Goal: Task Accomplishment & Management: Use online tool/utility

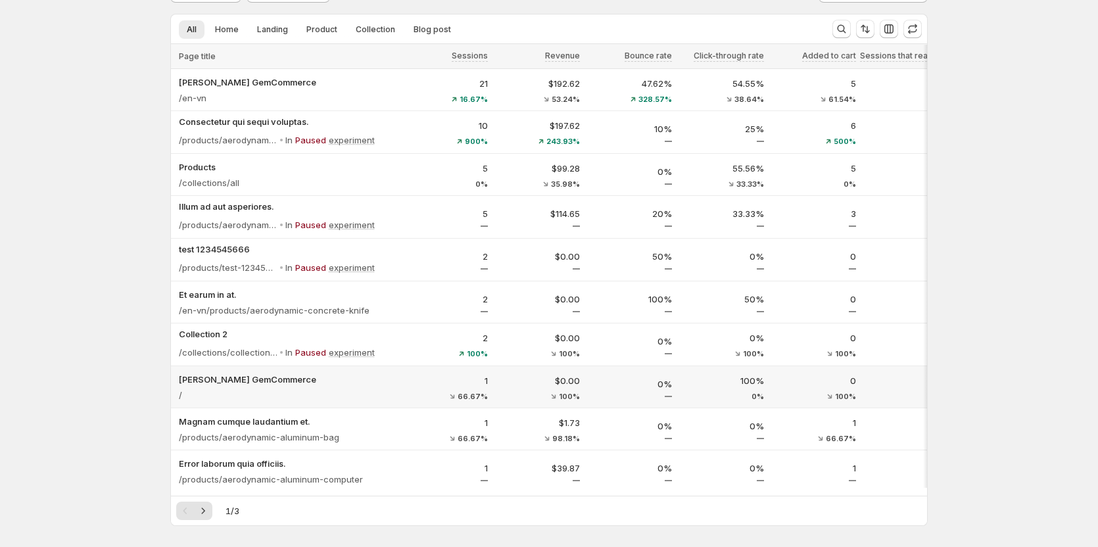
scroll to position [132, 0]
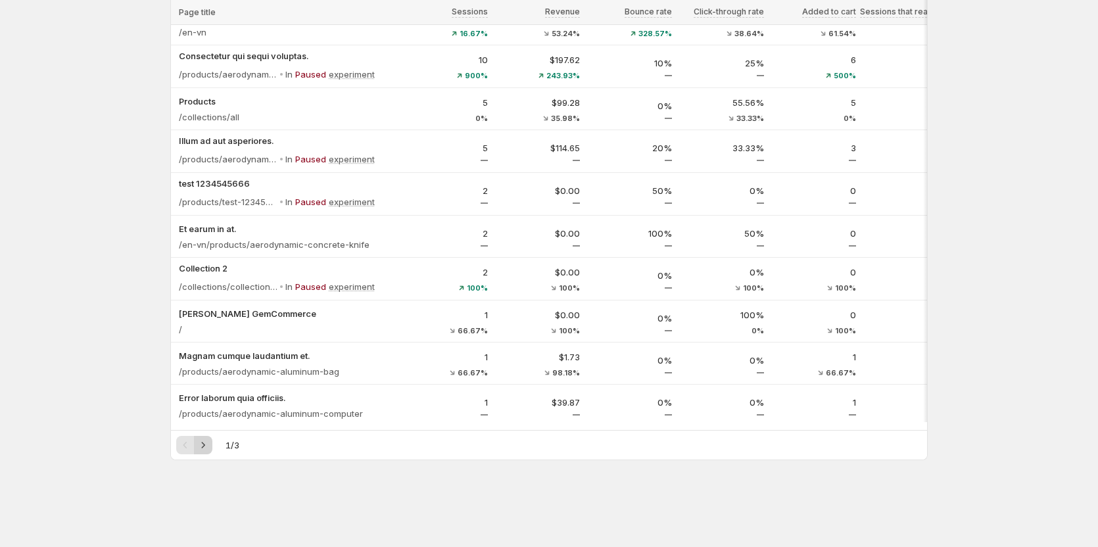
click at [205, 447] on icon "Next" at bounding box center [203, 445] width 13 height 13
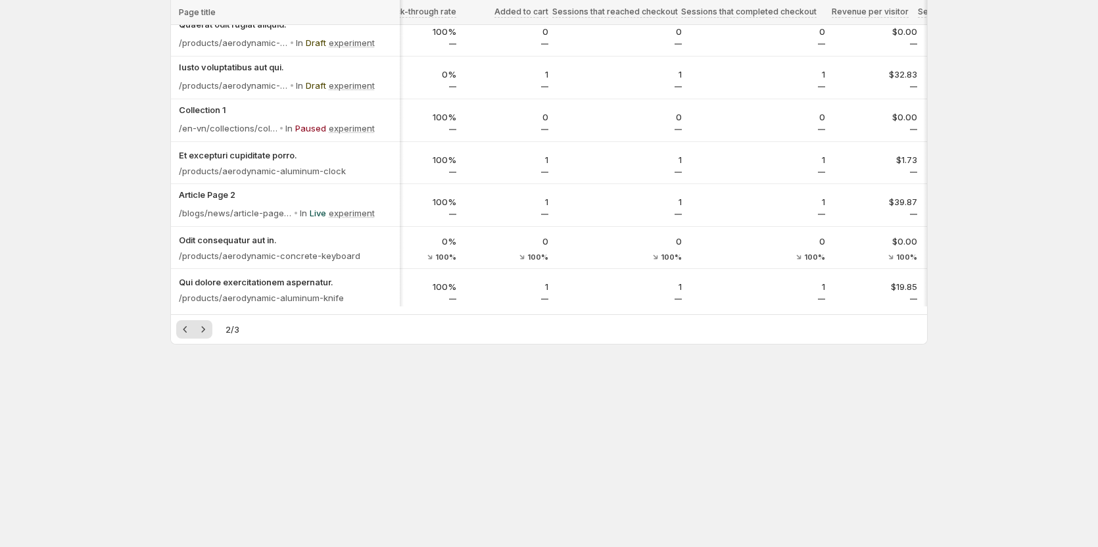
scroll to position [0, 168]
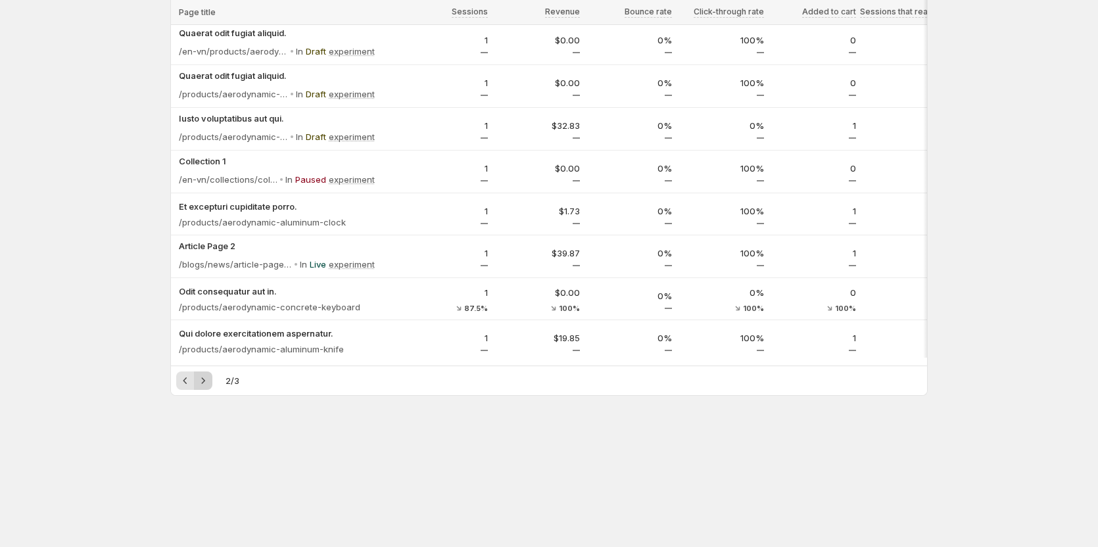
click at [203, 387] on icon "Next" at bounding box center [203, 380] width 13 height 13
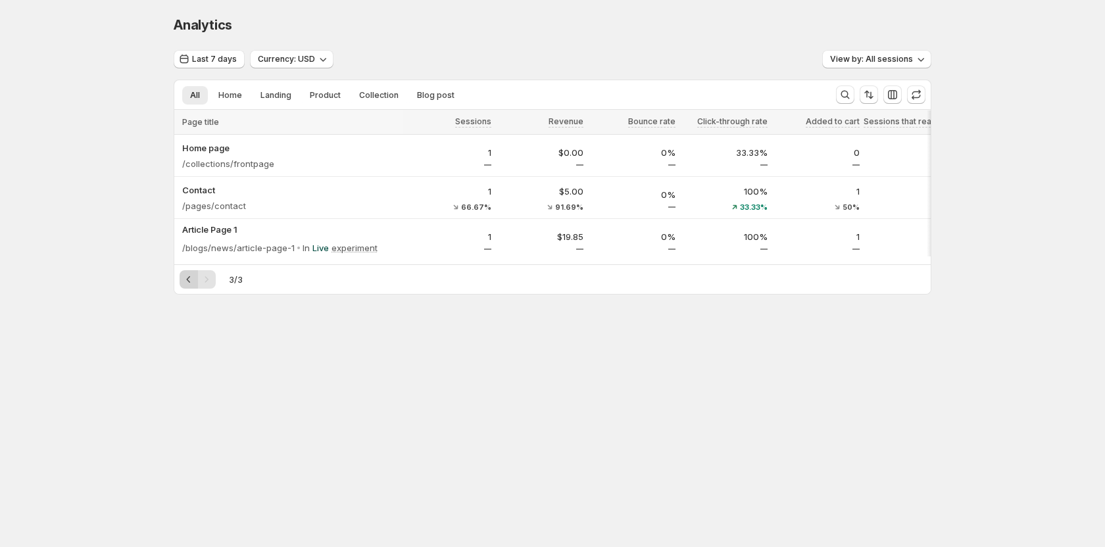
click at [191, 286] on icon "Previous" at bounding box center [188, 279] width 13 height 13
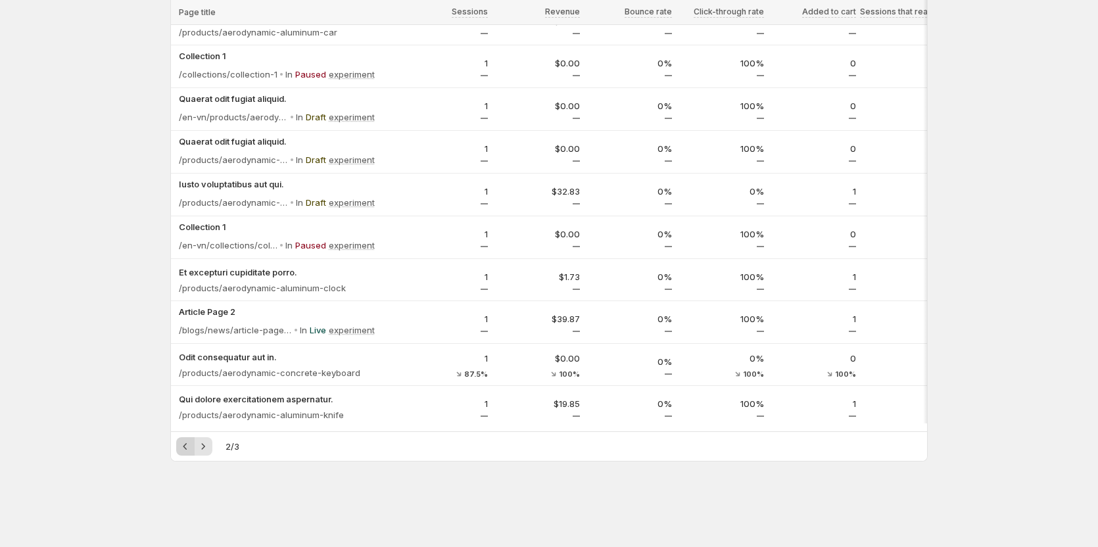
click at [183, 450] on icon "Previous" at bounding box center [185, 446] width 13 height 13
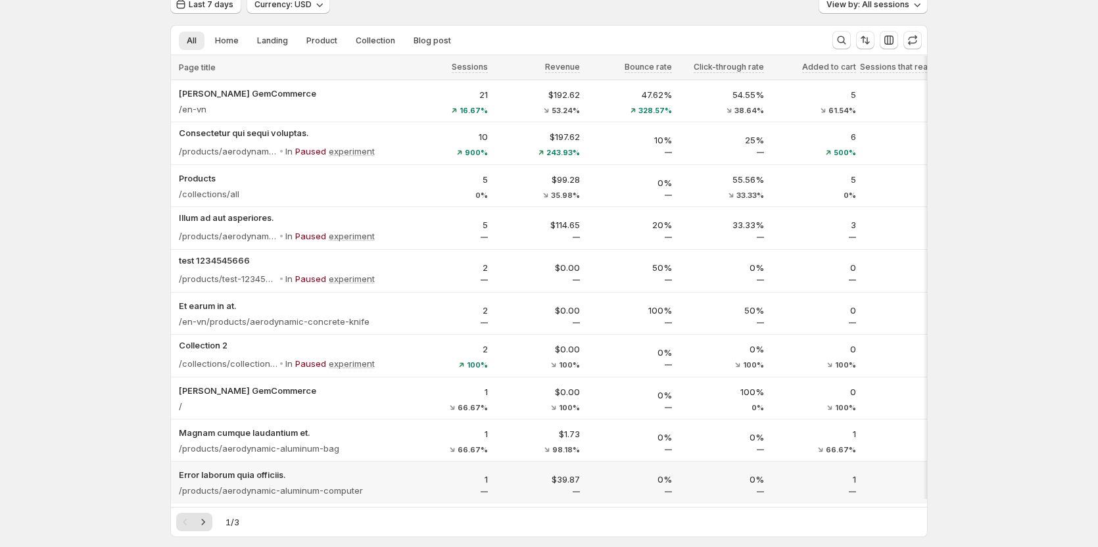
scroll to position [0, 0]
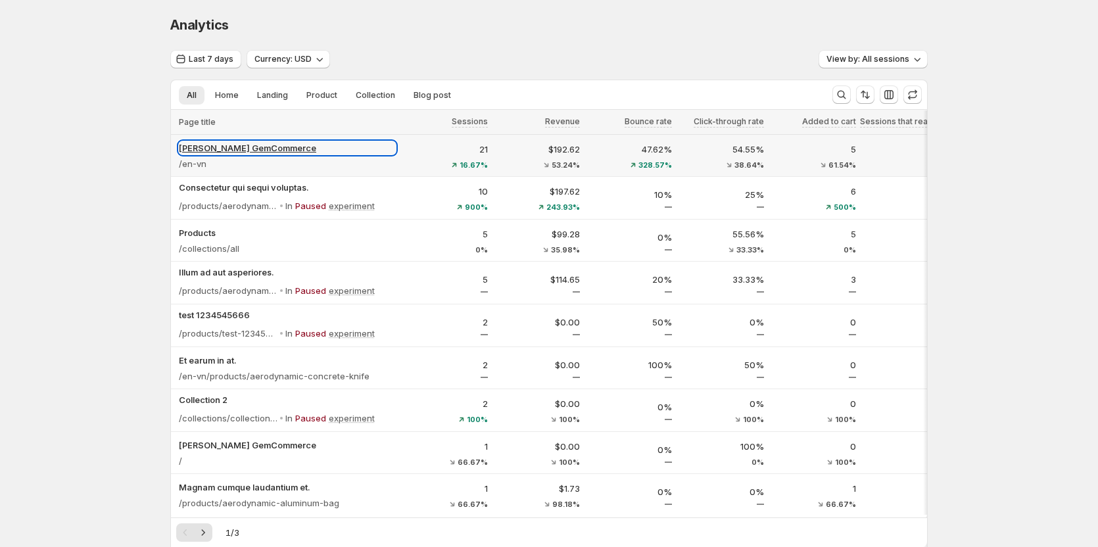
click at [201, 150] on p "[PERSON_NAME] GemCommerce" at bounding box center [287, 147] width 217 height 13
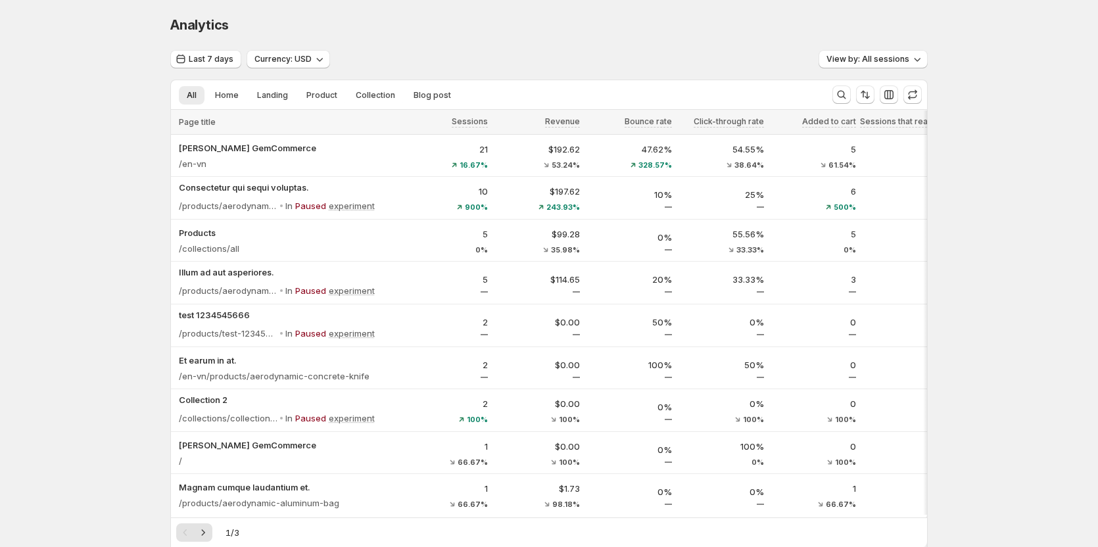
click at [150, 259] on div "Analytics. This page is ready Analytics Last 7 days Currency: USD View by: All …" at bounding box center [549, 397] width 1098 height 795
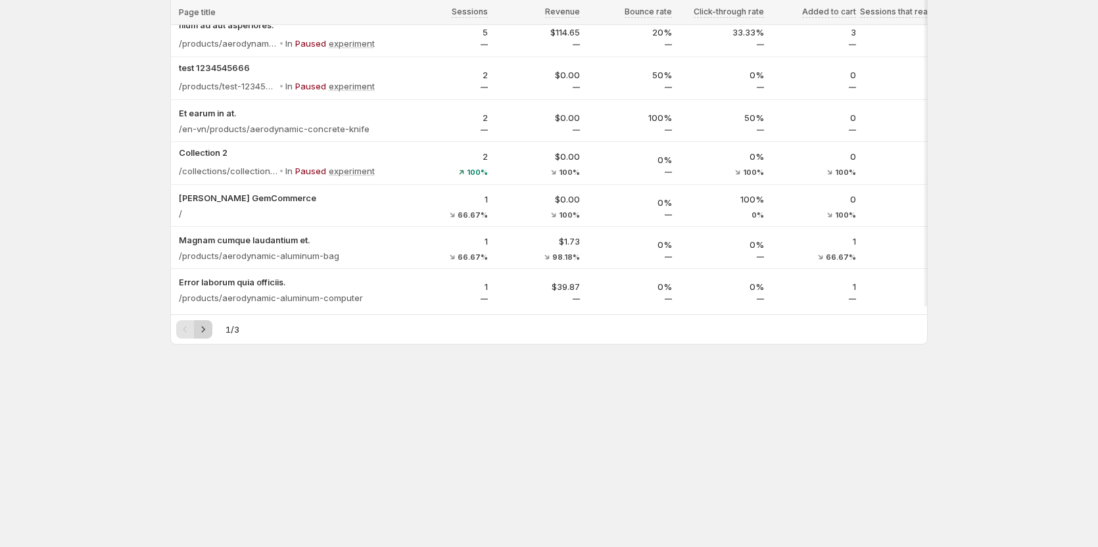
click at [210, 332] on icon "Next" at bounding box center [203, 329] width 13 height 13
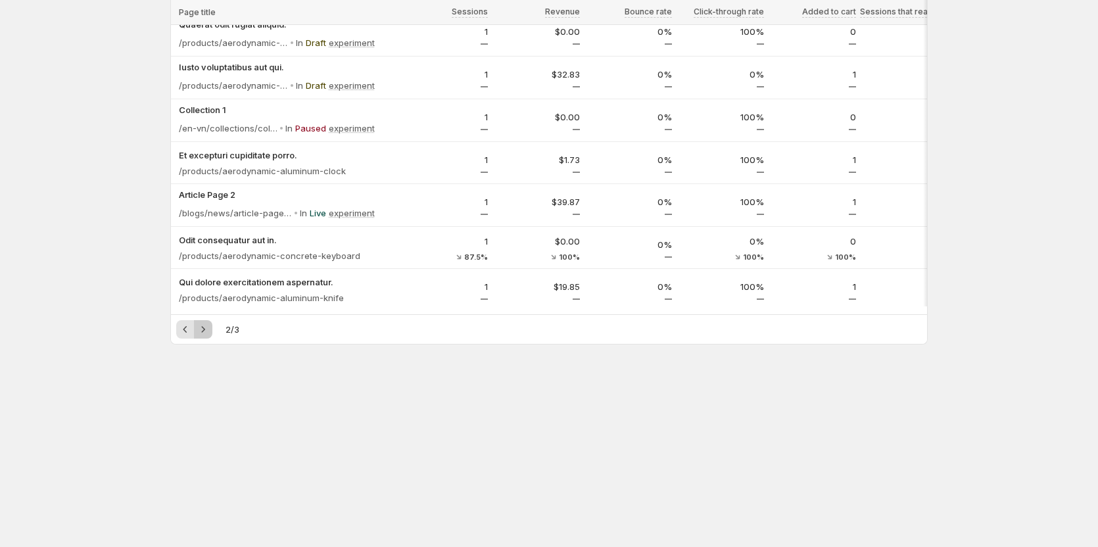
click at [210, 332] on icon "Next" at bounding box center [203, 329] width 13 height 13
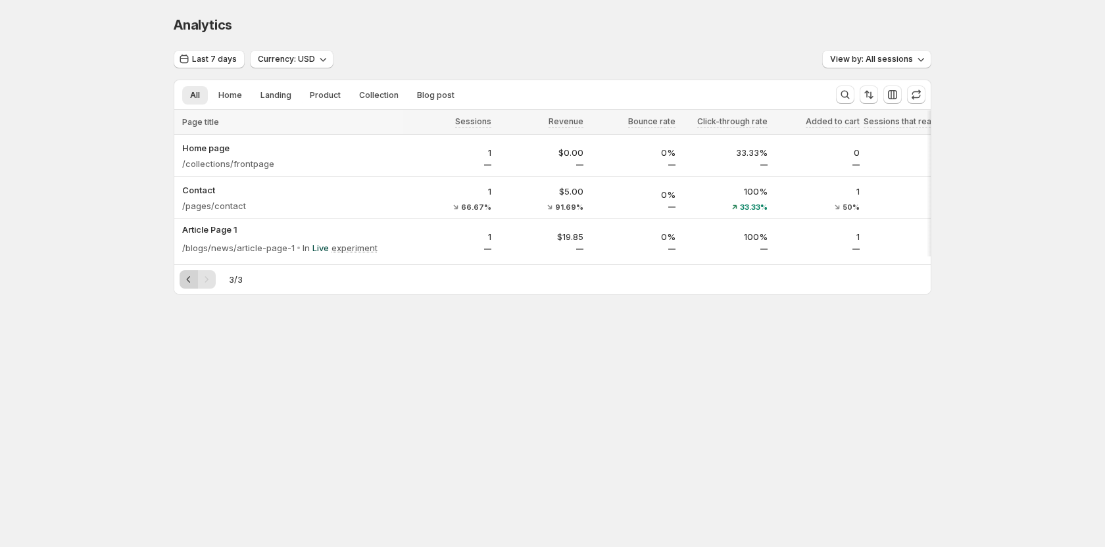
click at [182, 283] on icon "Previous" at bounding box center [188, 279] width 13 height 13
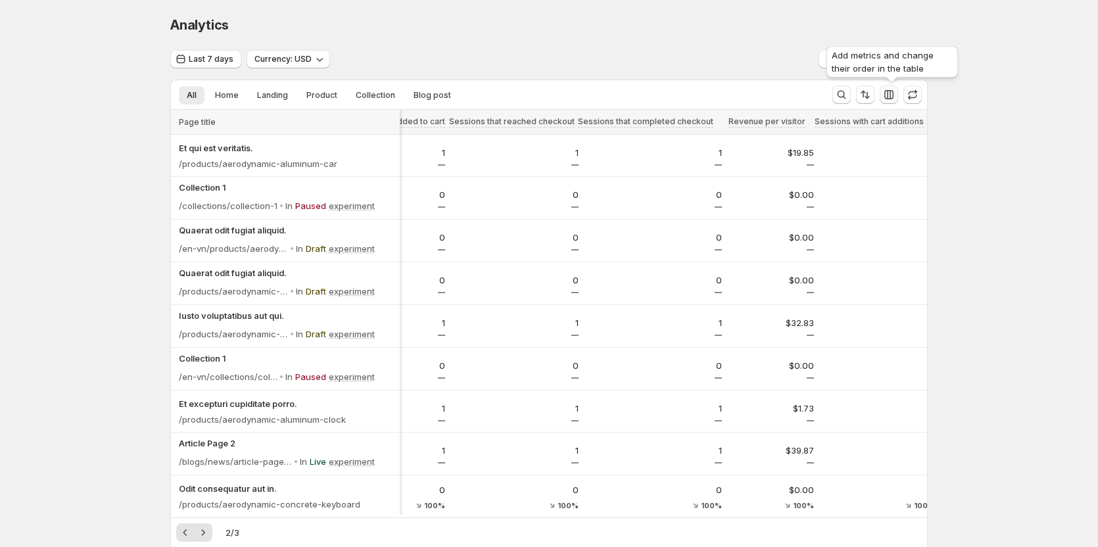
click at [894, 95] on icon "button" at bounding box center [889, 94] width 9 height 9
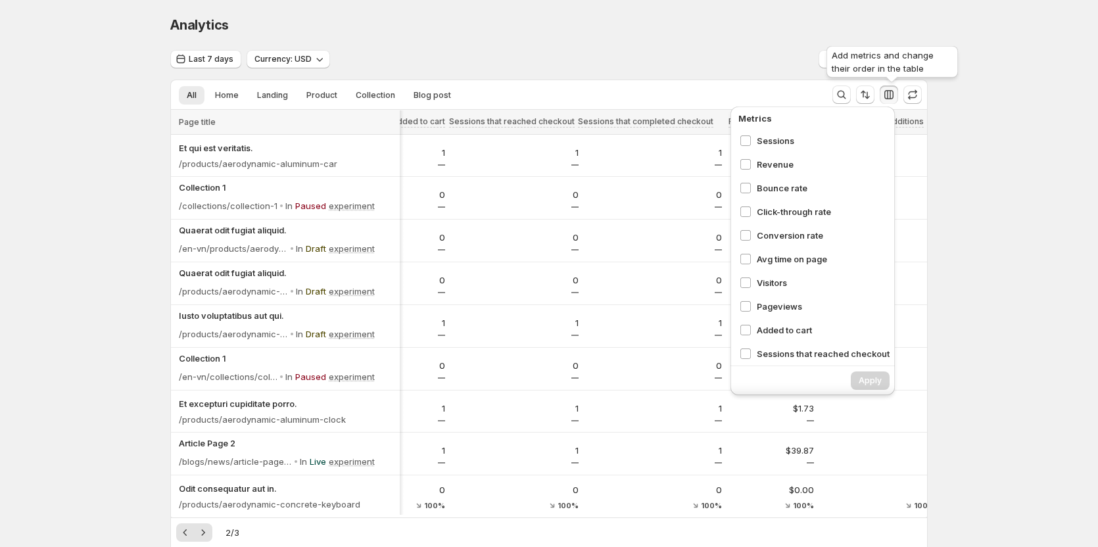
click at [894, 95] on icon "button" at bounding box center [889, 94] width 9 height 9
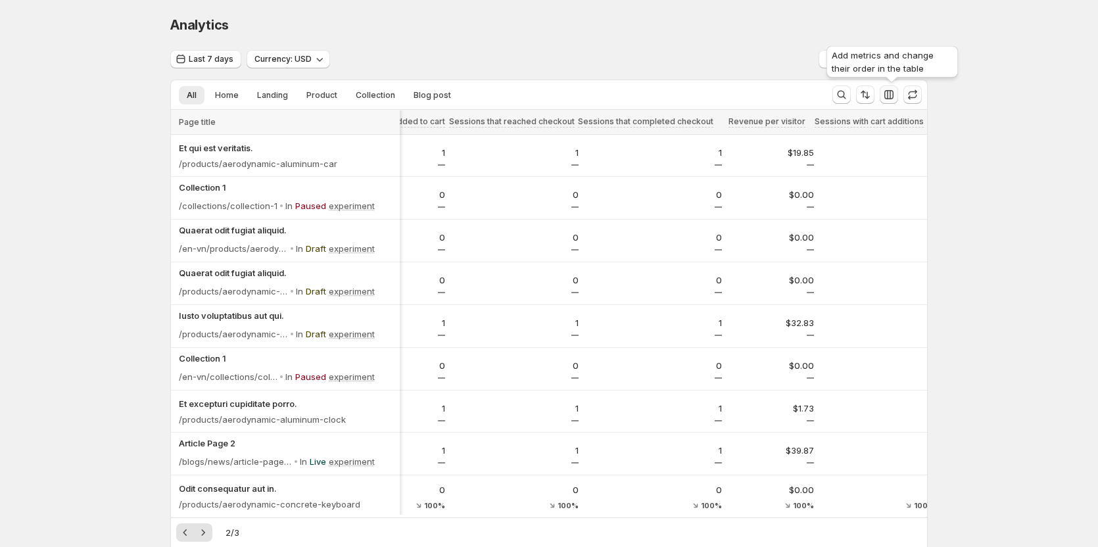
click at [891, 93] on icon "button" at bounding box center [889, 94] width 9 height 9
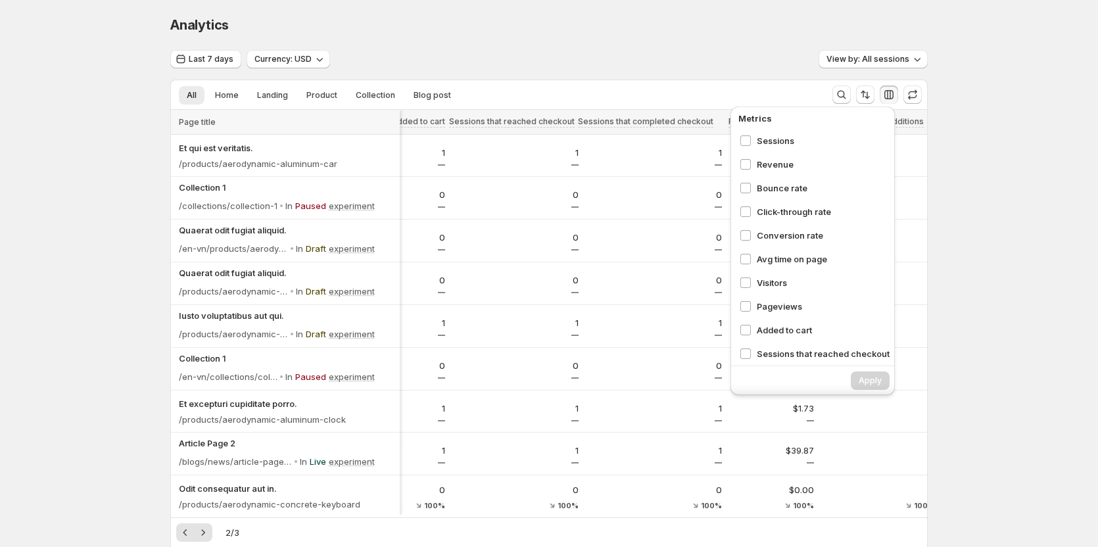
click at [891, 93] on icon "button" at bounding box center [889, 94] width 9 height 9
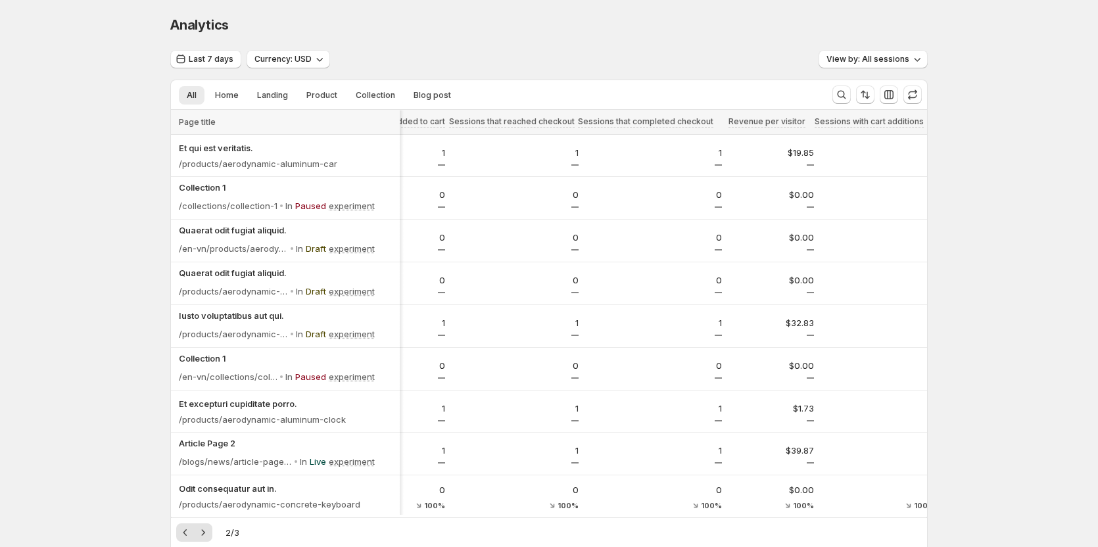
click at [654, 28] on div "Analytics" at bounding box center [549, 25] width 758 height 18
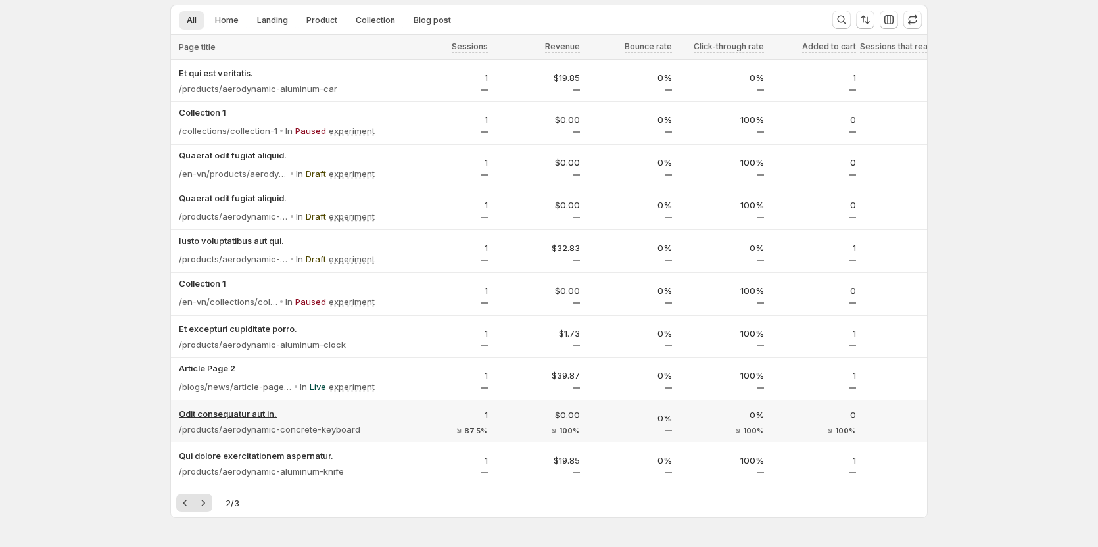
scroll to position [254, 0]
